Goal: Book appointment/travel/reservation

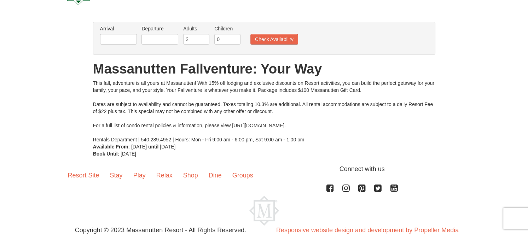
scroll to position [24, 0]
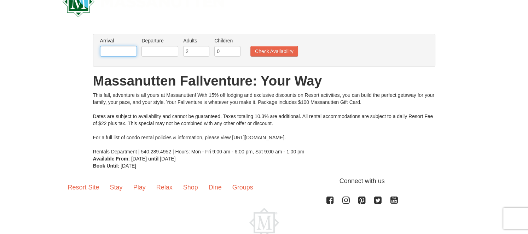
click at [117, 55] on input "text" at bounding box center [118, 51] width 37 height 11
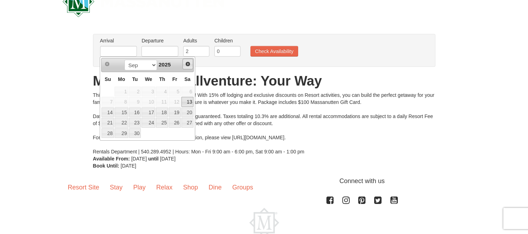
click at [186, 63] on span "Next" at bounding box center [188, 64] width 6 height 6
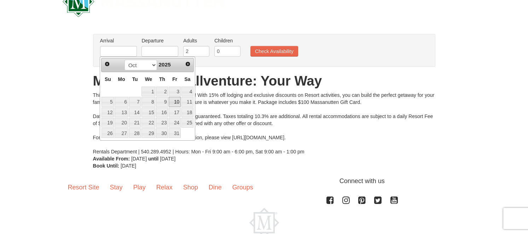
click at [177, 100] on link "10" at bounding box center [175, 102] width 12 height 10
type input "[DATE]"
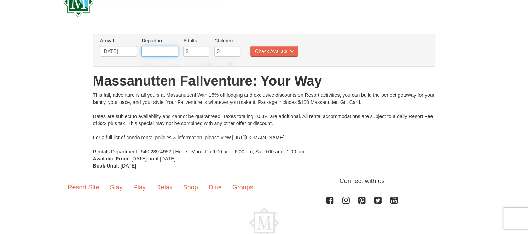
click at [170, 52] on input "text" at bounding box center [159, 51] width 37 height 11
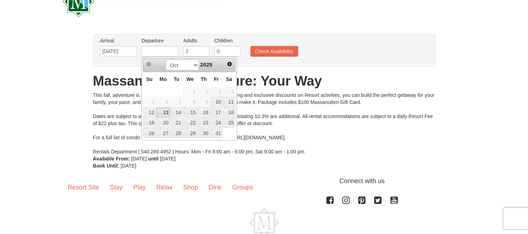
click at [161, 109] on link "13" at bounding box center [162, 112] width 13 height 10
type input "[DATE]"
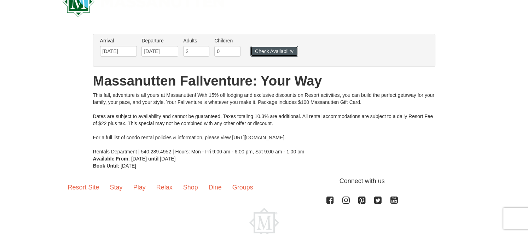
click at [259, 53] on button "Check Availability" at bounding box center [274, 51] width 48 height 11
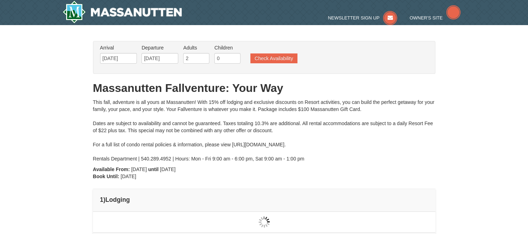
type input "[DATE]"
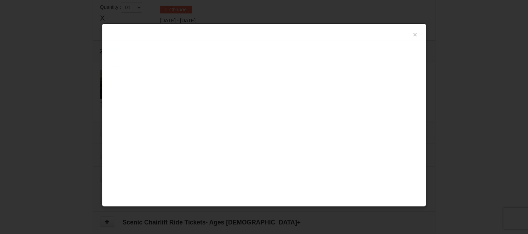
scroll to position [215, 0]
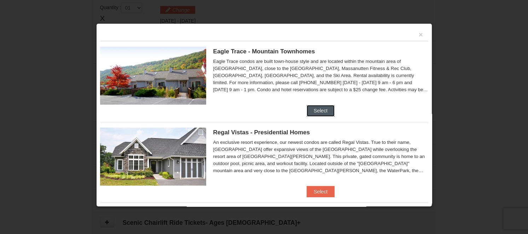
click at [313, 110] on button "Select" at bounding box center [321, 110] width 28 height 11
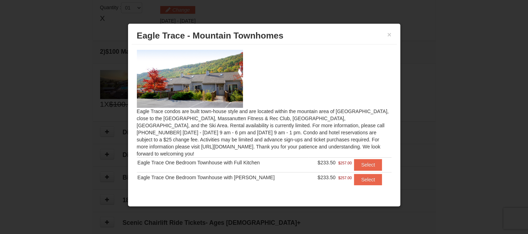
scroll to position [5, 0]
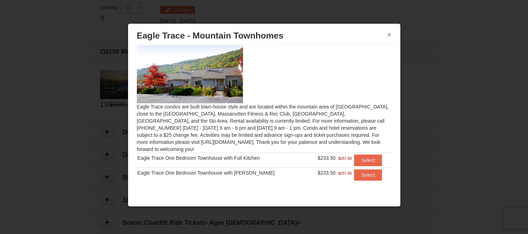
click at [389, 34] on button "×" at bounding box center [389, 34] width 4 height 7
